Goal: Use online tool/utility: Utilize a website feature to perform a specific function

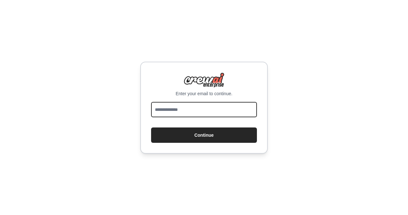
drag, startPoint x: 169, startPoint y: 107, endPoint x: 180, endPoint y: 120, distance: 17.4
click at [170, 107] on input "email" at bounding box center [204, 109] width 106 height 15
type input "**********"
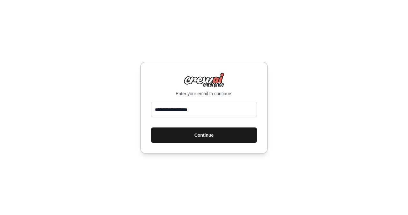
click at [180, 138] on button "Continue" at bounding box center [204, 134] width 106 height 15
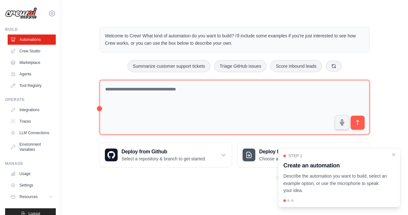
drag, startPoint x: 393, startPoint y: 156, endPoint x: 293, endPoint y: 125, distance: 104.7
click at [392, 156] on icon "Close walkthrough" at bounding box center [393, 154] width 5 height 5
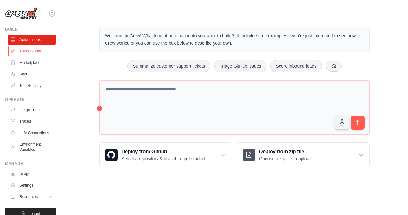
click at [28, 51] on link "Crew Studio" at bounding box center [32, 51] width 48 height 10
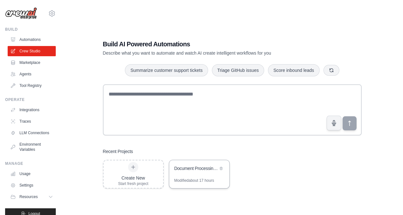
click at [198, 173] on div "Document Processing & Classification System" at bounding box center [199, 169] width 60 height 18
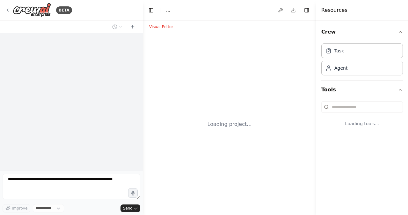
select select "****"
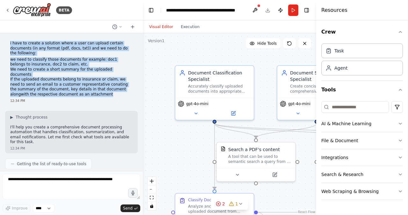
drag, startPoint x: 10, startPoint y: 44, endPoint x: 58, endPoint y: 90, distance: 66.7
click at [58, 90] on div "i have to create a solution where a user can upload certain documents (in any f…" at bounding box center [71, 71] width 133 height 67
copy div "i have to create a solution where a user can upload certain documents (in any f…"
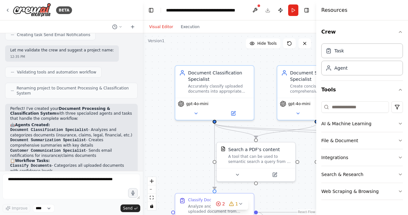
scroll to position [420, 0]
click at [20, 106] on strong "Document Processing & Classification System" at bounding box center [60, 111] width 100 height 10
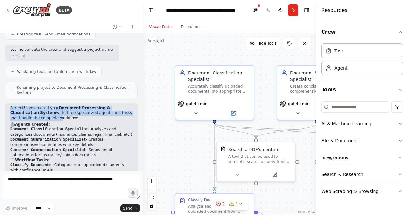
drag, startPoint x: 9, startPoint y: 95, endPoint x: 28, endPoint y: 107, distance: 22.4
click at [28, 107] on div "Perfect! I've created your Document Processing & Classification System with thr…" at bounding box center [71, 207] width 133 height 208
click at [54, 106] on strong "Document Processing & Classification System" at bounding box center [60, 111] width 100 height 10
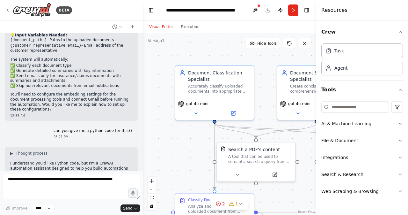
scroll to position [603, 0]
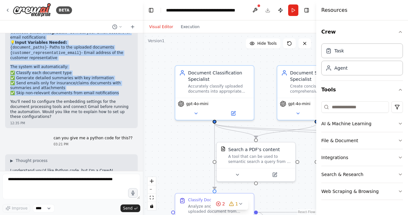
drag, startPoint x: 53, startPoint y: 95, endPoint x: 108, endPoint y: 74, distance: 59.9
click at [108, 74] on div "Perfect! I've created your Document Processing & Classification System with thr…" at bounding box center [71, 21] width 122 height 197
copy div "Document Processing & Classification System with three specialized agents and t…"
click at [55, 76] on li "✅ Generate detailed summaries with key information" at bounding box center [71, 78] width 122 height 5
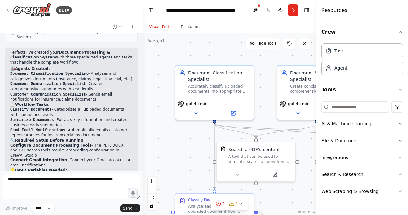
scroll to position [475, 0]
click at [214, 55] on div ".deletable-edge-delete-btn { width: 20px; height: 20px; border: 0px solid #ffff…" at bounding box center [229, 123] width 173 height 181
click at [270, 45] on span "Hide Tools" at bounding box center [266, 43] width 19 height 5
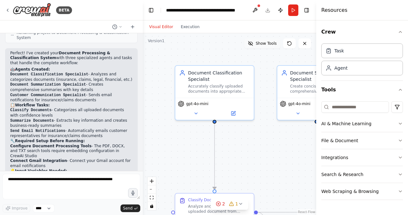
click at [270, 45] on span "Show Tools" at bounding box center [266, 43] width 21 height 5
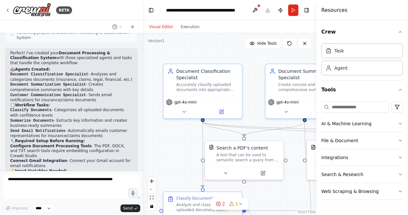
drag, startPoint x: 191, startPoint y: 57, endPoint x: 180, endPoint y: 55, distance: 11.3
click at [180, 55] on div ".deletable-edge-delete-btn { width: 20px; height: 20px; border: 0px solid #ffff…" at bounding box center [229, 123] width 173 height 181
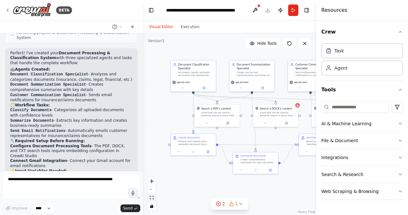
click at [151, 197] on icon "fit view" at bounding box center [152, 197] width 4 height 4
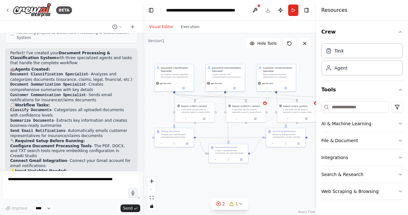
drag, startPoint x: 170, startPoint y: 186, endPoint x: 202, endPoint y: 174, distance: 33.5
click at [202, 174] on div ".deletable-edge-delete-btn { width: 20px; height: 20px; border: 0px solid #ffff…" at bounding box center [229, 123] width 173 height 181
click at [164, 86] on icon at bounding box center [164, 86] width 1 height 1
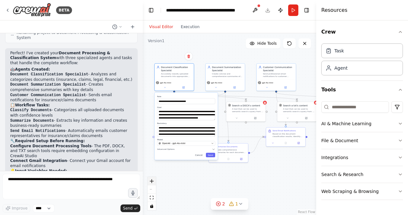
click at [153, 180] on icon "zoom in" at bounding box center [152, 181] width 4 height 4
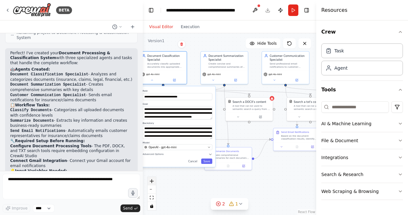
click at [153, 180] on icon "zoom in" at bounding box center [152, 181] width 4 height 4
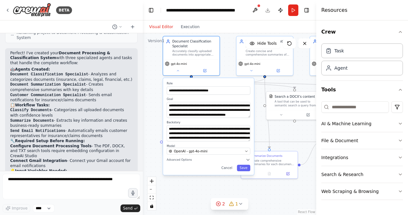
drag, startPoint x: 193, startPoint y: 186, endPoint x: 234, endPoint y: 186, distance: 41.5
click at [234, 186] on div ".deletable-edge-delete-btn { width: 20px; height: 20px; border: 0px solid #ffff…" at bounding box center [229, 123] width 173 height 181
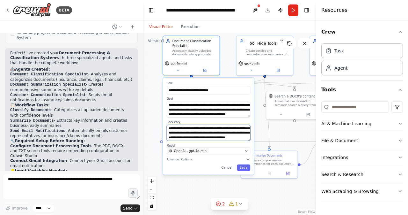
scroll to position [45, 0]
click at [182, 161] on button "Advanced Options" at bounding box center [209, 159] width 84 height 4
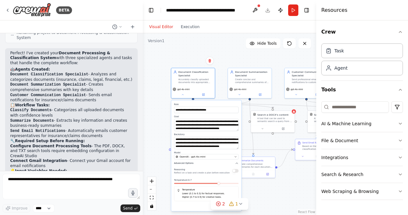
click at [237, 163] on icon "button" at bounding box center [237, 162] width 2 height 1
click at [222, 169] on button "Cancel" at bounding box center [220, 169] width 13 height 5
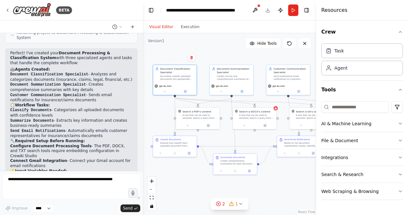
drag, startPoint x: 236, startPoint y: 54, endPoint x: 217, endPoint y: 51, distance: 18.4
click at [217, 51] on div ".deletable-edge-delete-btn { width: 20px; height: 20px; border: 0px solid #ffff…" at bounding box center [229, 123] width 173 height 181
click at [222, 92] on button at bounding box center [221, 90] width 20 height 4
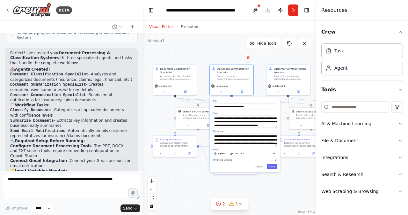
click at [197, 53] on div ".deletable-edge-delete-btn { width: 20px; height: 20px; border: 0px solid #ffff…" at bounding box center [229, 123] width 173 height 181
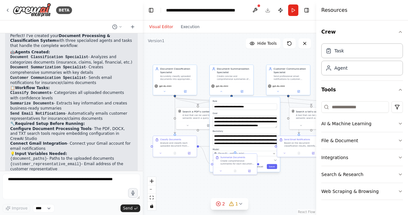
scroll to position [493, 0]
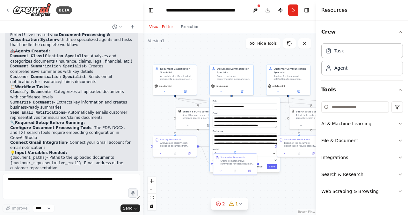
click at [262, 165] on button "Cancel" at bounding box center [259, 166] width 13 height 5
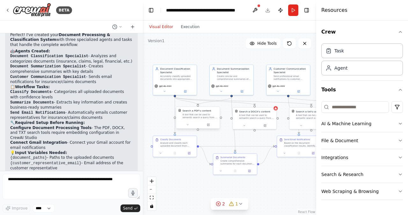
click at [189, 127] on div at bounding box center [198, 124] width 44 height 7
click at [187, 124] on icon at bounding box center [187, 124] width 3 height 3
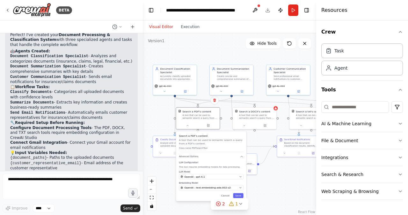
click at [158, 115] on div ".deletable-edge-delete-btn { width: 20px; height: 20px; border: 0px solid #ffff…" at bounding box center [229, 123] width 173 height 181
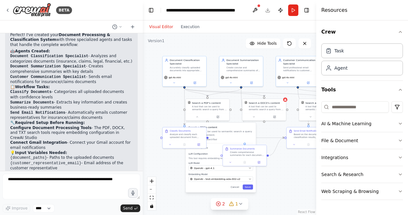
drag, startPoint x: 226, startPoint y: 124, endPoint x: 235, endPoint y: 115, distance: 12.9
click at [235, 115] on div ".deletable-edge-delete-btn { width: 20px; height: 20px; border: 0px solid #ffff…" at bounding box center [229, 123] width 173 height 181
click at [238, 186] on button "Cancel" at bounding box center [235, 186] width 13 height 5
click at [172, 146] on div at bounding box center [185, 143] width 44 height 7
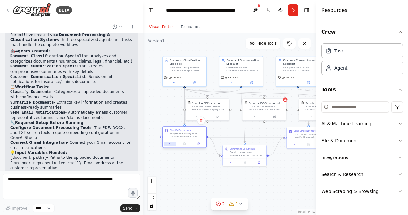
click at [172, 144] on icon at bounding box center [170, 143] width 3 height 3
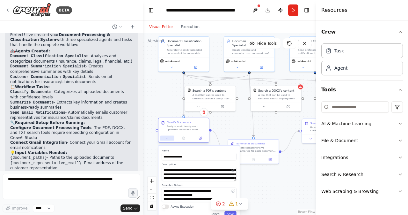
click at [166, 140] on button at bounding box center [167, 137] width 14 height 5
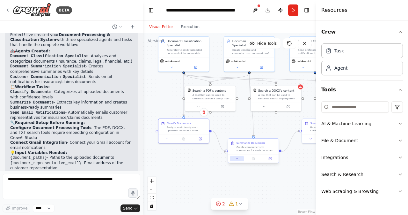
click at [237, 160] on button at bounding box center [237, 158] width 14 height 5
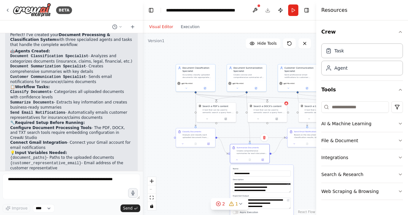
click at [216, 177] on div ".deletable-edge-delete-btn { width: 20px; height: 20px; border: 0px solid #ffff…" at bounding box center [229, 123] width 173 height 181
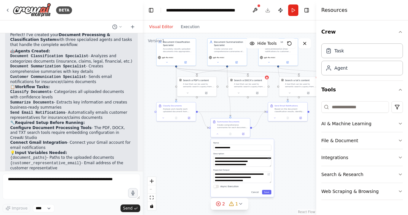
drag, startPoint x: 198, startPoint y: 161, endPoint x: 178, endPoint y: 134, distance: 33.3
click at [178, 134] on div ".deletable-edge-delete-btn { width: 20px; height: 20px; border: 0px solid #ffff…" at bounding box center [229, 123] width 173 height 181
click at [277, 117] on button at bounding box center [274, 116] width 11 height 4
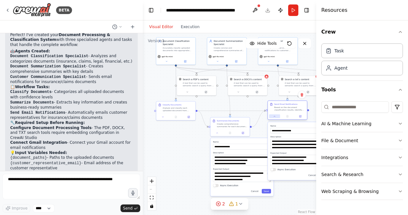
click at [274, 115] on icon at bounding box center [274, 116] width 3 height 3
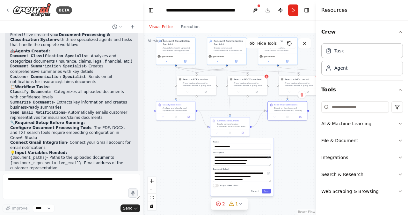
click at [185, 157] on div ".deletable-edge-delete-btn { width: 20px; height: 20px; border: 0px solid #ffff…" at bounding box center [229, 123] width 173 height 181
click at [219, 207] on button "2 1" at bounding box center [230, 204] width 38 height 12
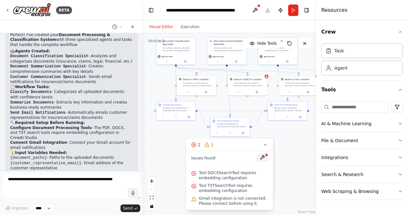
click at [264, 157] on button at bounding box center [262, 157] width 11 height 8
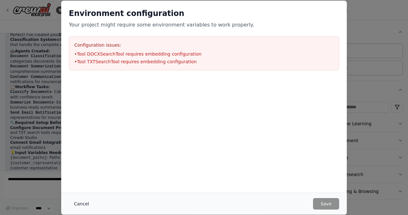
click at [78, 201] on button "Cancel" at bounding box center [81, 203] width 25 height 11
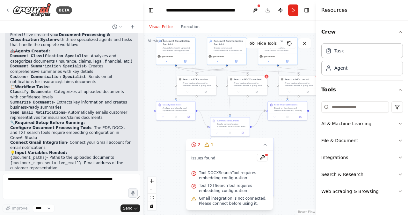
click at [203, 175] on span "Tool DOCXSearchTool requires embedding configuration" at bounding box center [233, 175] width 69 height 10
click at [194, 174] on icon at bounding box center [193, 173] width 5 height 5
click at [238, 93] on button at bounding box center [238, 91] width 18 height 4
click at [266, 146] on icon at bounding box center [265, 144] width 5 height 5
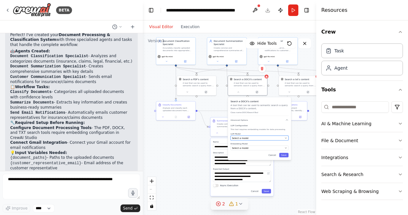
click at [264, 138] on div "Select a model" at bounding box center [257, 137] width 51 height 3
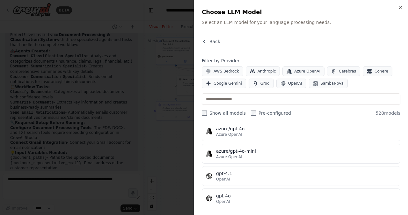
scroll to position [72, 0]
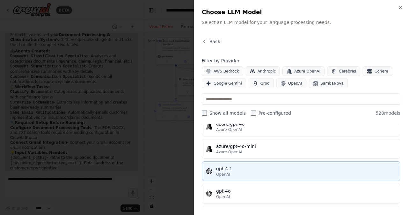
click at [226, 167] on div "gpt-4.1" at bounding box center [306, 168] width 180 height 6
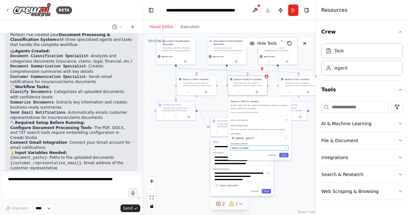
click at [246, 148] on span "Select a model" at bounding box center [240, 147] width 17 height 3
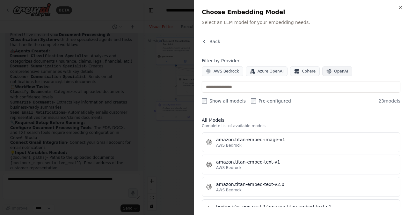
click at [334, 72] on span "OpenAI" at bounding box center [341, 71] width 14 height 5
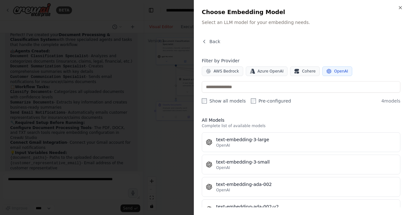
scroll to position [16, 0]
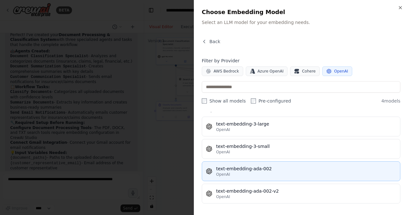
click at [258, 167] on div "text-embedding-ada-002" at bounding box center [306, 168] width 180 height 6
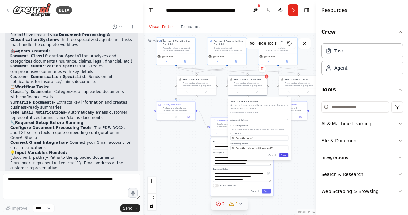
click at [285, 153] on button "Save" at bounding box center [283, 155] width 9 height 4
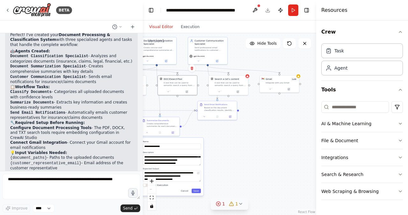
drag, startPoint x: 256, startPoint y: 101, endPoint x: 186, endPoint y: 101, distance: 70.1
click at [186, 101] on div ".deletable-edge-delete-btn { width: 20px; height: 20px; border: 0px solid #ffff…" at bounding box center [229, 123] width 173 height 181
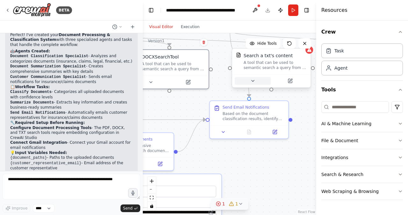
click at [253, 83] on icon at bounding box center [252, 80] width 5 height 5
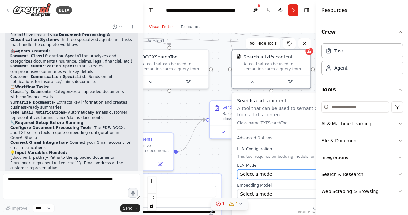
click at [265, 175] on span "Select a model" at bounding box center [256, 174] width 33 height 6
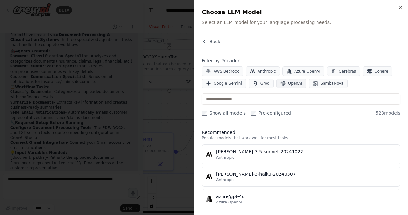
click at [293, 84] on span "OpenAI" at bounding box center [295, 83] width 14 height 5
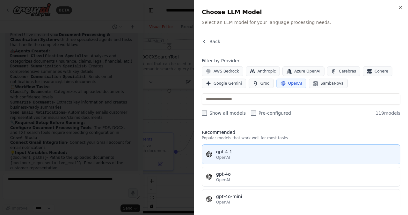
click at [230, 156] on div "OpenAI" at bounding box center [306, 157] width 180 height 5
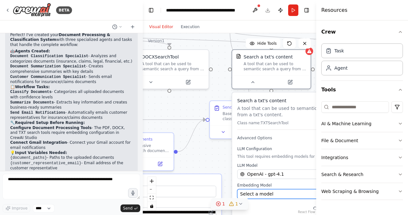
click at [250, 191] on span "Select a model" at bounding box center [256, 193] width 33 height 6
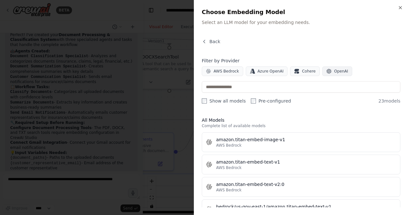
click at [327, 72] on icon "button" at bounding box center [329, 71] width 5 height 5
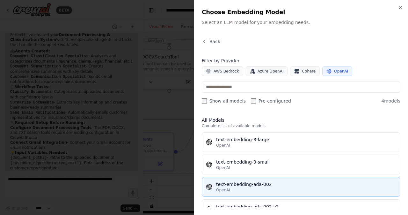
click at [241, 181] on div "text-embedding-ada-002" at bounding box center [306, 184] width 180 height 6
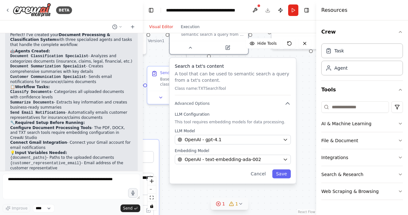
drag, startPoint x: 214, startPoint y: 153, endPoint x: 152, endPoint y: 118, distance: 71.3
click at [152, 118] on div ".deletable-edge-delete-btn { width: 20px; height: 20px; border: 0px solid #ffff…" at bounding box center [229, 123] width 173 height 181
click at [284, 174] on button "Save" at bounding box center [281, 173] width 18 height 9
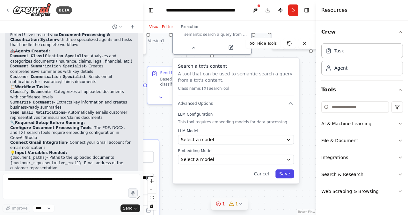
click at [282, 171] on button "Save" at bounding box center [284, 173] width 18 height 9
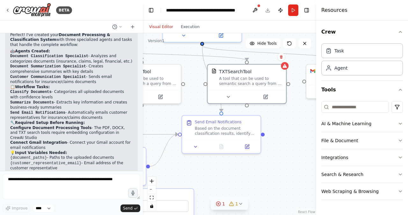
drag, startPoint x: 228, startPoint y: 162, endPoint x: 262, endPoint y: 211, distance: 60.1
click at [262, 211] on div ".deletable-edge-delete-btn { width: 20px; height: 20px; border: 0px solid #ffff…" at bounding box center [229, 123] width 173 height 181
click at [229, 95] on icon at bounding box center [228, 95] width 5 height 5
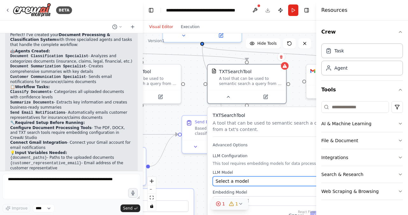
click at [231, 183] on span "Select a model" at bounding box center [232, 181] width 33 height 6
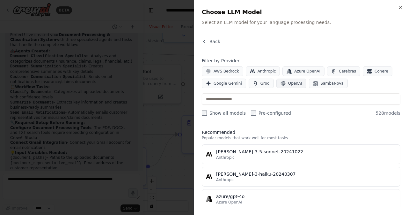
click at [281, 82] on icon "button" at bounding box center [283, 83] width 5 height 5
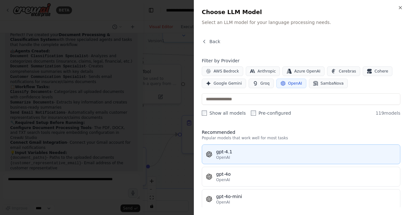
click at [228, 155] on span "OpenAI" at bounding box center [223, 157] width 14 height 5
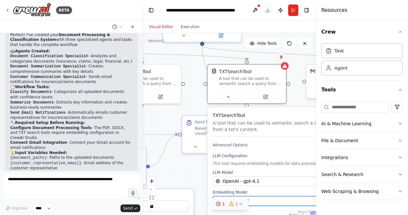
click at [257, 198] on div "Select a model" at bounding box center [267, 200] width 103 height 6
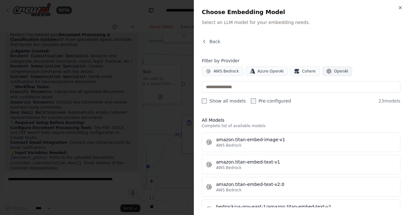
click at [326, 70] on icon "button" at bounding box center [328, 71] width 5 height 5
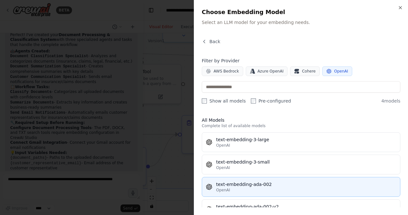
click at [249, 186] on div "text-embedding-ada-002" at bounding box center [306, 184] width 180 height 6
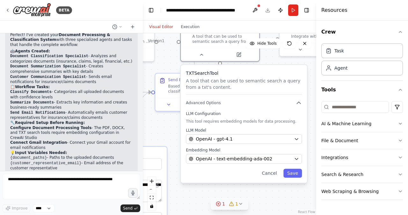
drag, startPoint x: 175, startPoint y: 158, endPoint x: 162, endPoint y: 135, distance: 27.3
click at [162, 135] on div ".deletable-edge-delete-btn { width: 20px; height: 20px; border: 0px solid #ffff…" at bounding box center [229, 123] width 173 height 181
click at [292, 174] on button "Save" at bounding box center [292, 172] width 18 height 9
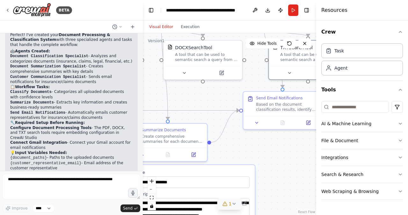
drag, startPoint x: 224, startPoint y: 160, endPoint x: 311, endPoint y: 169, distance: 87.4
click at [311, 169] on div ".deletable-edge-delete-btn { width: 20px; height: 20px; border: 0px solid #ffff…" at bounding box center [229, 123] width 173 height 181
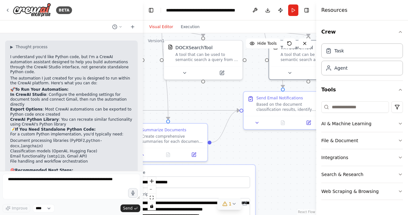
scroll to position [737, 0]
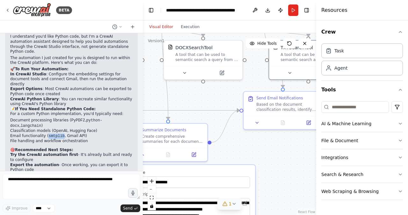
drag, startPoint x: 43, startPoint y: 96, endPoint x: 58, endPoint y: 98, distance: 15.4
click at [58, 133] on li "Email functionality ( smtplib , Gmail API)" at bounding box center [71, 135] width 122 height 5
copy code "smtplib"
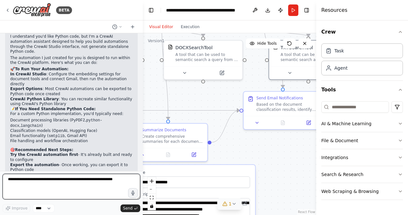
click at [24, 179] on textarea at bounding box center [72, 186] width 138 height 26
type textarea "**********"
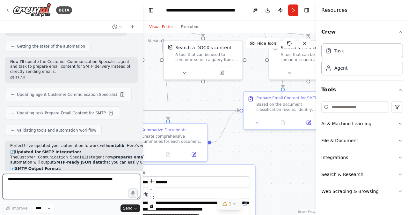
scroll to position [1138, 0]
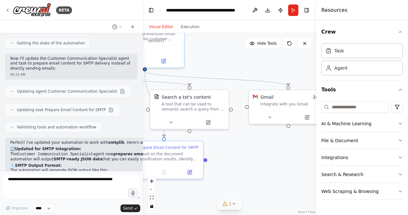
drag, startPoint x: 265, startPoint y: 146, endPoint x: 146, endPoint y: 196, distance: 128.8
click at [146, 196] on div ".deletable-edge-delete-btn { width: 20px; height: 20px; border: 0px solid #ffff…" at bounding box center [229, 123] width 173 height 181
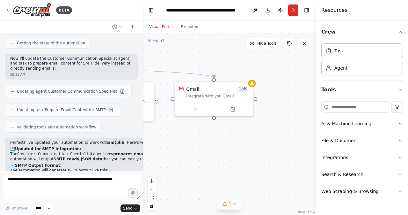
drag, startPoint x: 251, startPoint y: 148, endPoint x: 184, endPoint y: 139, distance: 67.1
click at [184, 139] on div ".deletable-edge-delete-btn { width: 20px; height: 20px; border: 0px solid #ffff…" at bounding box center [229, 123] width 173 height 181
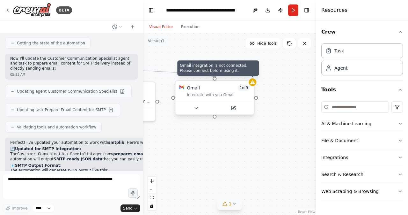
click at [253, 84] on icon at bounding box center [252, 81] width 5 height 5
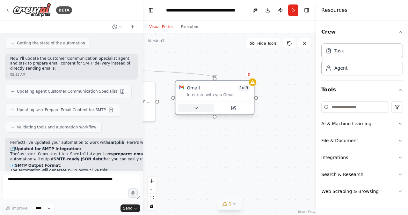
click at [197, 109] on icon at bounding box center [196, 107] width 5 height 5
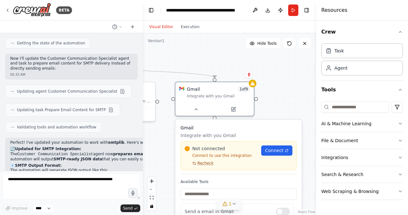
click at [204, 164] on span "Recheck" at bounding box center [205, 162] width 16 height 5
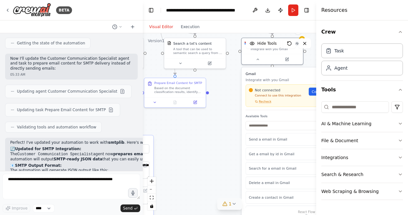
drag, startPoint x: 170, startPoint y: 157, endPoint x: 235, endPoint y: 96, distance: 89.1
click at [235, 96] on div ".deletable-edge-delete-btn { width: 20px; height: 20px; border: 0px solid #ffff…" at bounding box center [229, 123] width 173 height 181
click at [289, 43] on icon at bounding box center [289, 43] width 5 height 5
click at [289, 44] on icon at bounding box center [289, 43] width 5 height 5
click at [215, 141] on div ".deletable-edge-delete-btn { width: 20px; height: 20px; border: 0px solid #ffff…" at bounding box center [229, 123] width 173 height 181
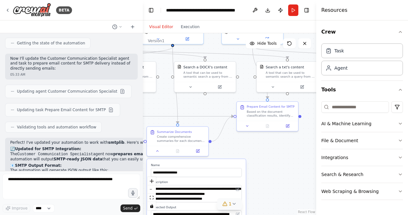
drag, startPoint x: 234, startPoint y: 134, endPoint x: 302, endPoint y: 169, distance: 76.6
click at [302, 169] on div ".deletable-edge-delete-btn { width: 20px; height: 20px; border: 0px solid #ffff…" at bounding box center [229, 123] width 173 height 181
click at [108, 174] on pre "{ "emails": [ { "to": "customer.rep@company.com", "subject": "Insurance Documen…" at bounding box center [127, 216] width 234 height 84
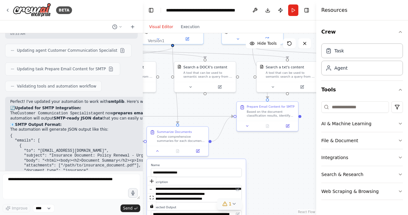
scroll to position [1179, 0]
click at [112, 133] on pre "{ "emails": [ { "to": "customer.rep@company.com", "subject": "Insurance Documen…" at bounding box center [127, 175] width 234 height 84
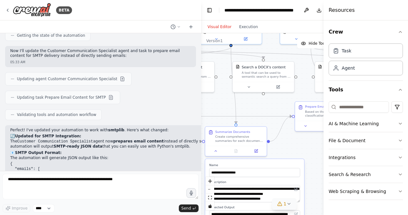
scroll to position [990, 0]
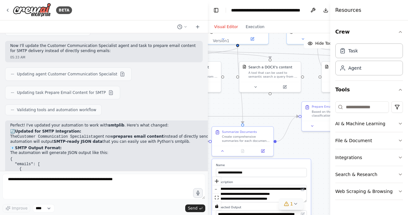
drag, startPoint x: 143, startPoint y: 99, endPoint x: 278, endPoint y: 95, distance: 135.9
click at [278, 95] on div "BETA i have to create a solution where a user can upload certain documents (in …" at bounding box center [204, 107] width 408 height 215
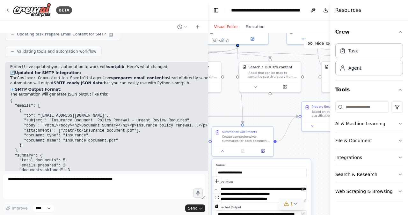
scroll to position [1067, 0]
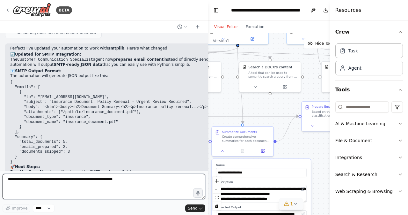
click at [65, 179] on textarea at bounding box center [104, 186] width 203 height 26
type textarea "**********"
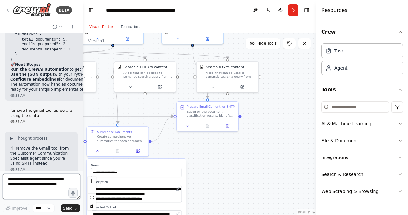
scroll to position [1946, 0]
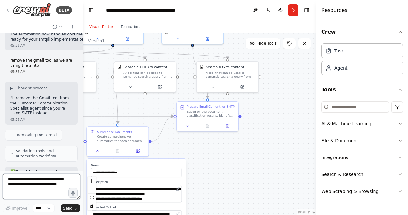
drag, startPoint x: 207, startPoint y: 85, endPoint x: 83, endPoint y: 92, distance: 124.2
click at [83, 92] on div "BETA i have to create a solution where a user can upload certain documents (in …" at bounding box center [204, 107] width 408 height 215
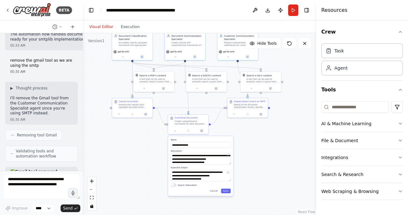
drag, startPoint x: 257, startPoint y: 137, endPoint x: 280, endPoint y: 121, distance: 27.8
click at [280, 121] on div ".deletable-edge-delete-btn { width: 20px; height: 20px; border: 0px solid #ffff…" at bounding box center [199, 123] width 233 height 181
click at [216, 191] on button "Cancel" at bounding box center [214, 190] width 12 height 4
click at [214, 192] on button "Cancel" at bounding box center [214, 190] width 12 height 4
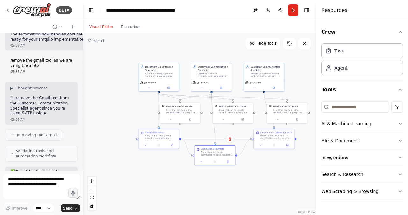
drag, startPoint x: 229, startPoint y: 160, endPoint x: 256, endPoint y: 191, distance: 40.9
click at [256, 191] on div ".deletable-edge-delete-btn { width: 20px; height: 20px; border: 0px solid #ffff…" at bounding box center [199, 123] width 233 height 181
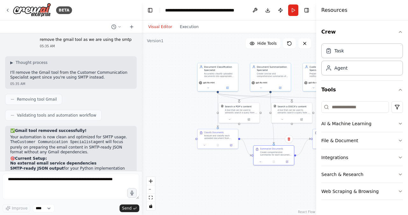
scroll to position [1395, 0]
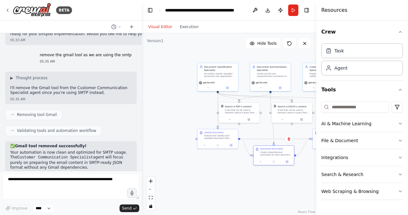
drag, startPoint x: 82, startPoint y: 120, endPoint x: 142, endPoint y: 117, distance: 60.0
click at [142, 117] on div "BETA i have to create a solution where a user can upload certain documents (in …" at bounding box center [204, 107] width 408 height 215
click at [252, 8] on button at bounding box center [255, 9] width 10 height 11
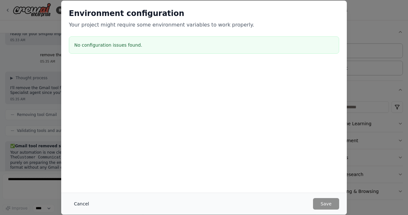
click at [84, 204] on button "Cancel" at bounding box center [81, 203] width 25 height 11
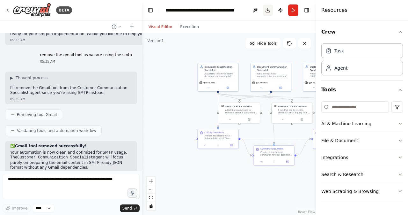
click at [268, 14] on button "Download" at bounding box center [268, 9] width 10 height 11
click at [26, 150] on p "Your automation is now clean and optimized for SMTP usage. The Customer Communi…" at bounding box center [71, 160] width 122 height 20
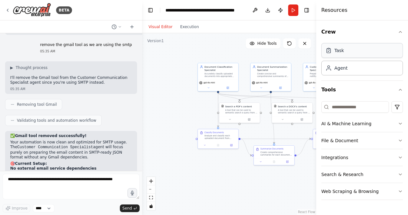
click at [338, 49] on div "Task" at bounding box center [339, 50] width 10 height 6
click at [348, 71] on div "Agent" at bounding box center [362, 67] width 82 height 15
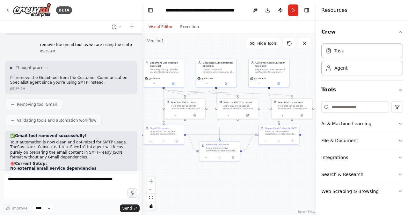
drag, startPoint x: 282, startPoint y: 134, endPoint x: 228, endPoint y: 130, distance: 54.7
click at [228, 130] on div ".deletable-edge-delete-btn { width: 20px; height: 20px; border: 0px solid #ffff…" at bounding box center [229, 123] width 174 height 181
